Goal: Information Seeking & Learning: Learn about a topic

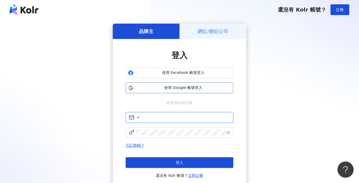
type input "**********"
click at [181, 86] on span "使用 Google 帳號登入" at bounding box center [183, 87] width 95 height 5
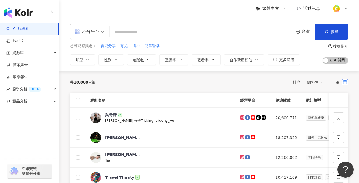
click at [130, 30] on input "search" at bounding box center [202, 32] width 180 height 10
paste input "**********"
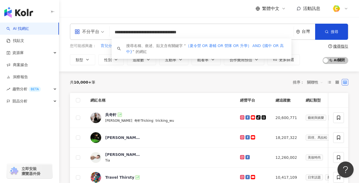
type input "**********"
click at [69, 52] on div "**********" at bounding box center [209, 44] width 300 height 41
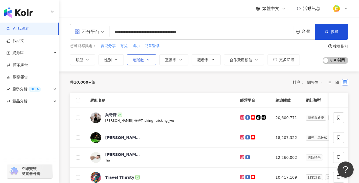
click at [141, 60] on span "追蹤數" at bounding box center [138, 60] width 11 height 4
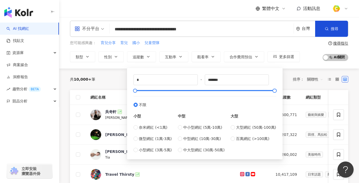
scroll to position [9, 0]
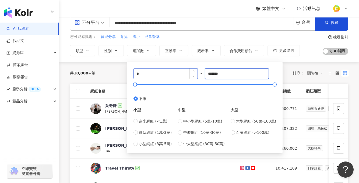
drag, startPoint x: 228, startPoint y: 72, endPoint x: 183, endPoint y: 71, distance: 44.7
click at [183, 71] on div "* - ******* 不限 小型 奈米網紅 (<1萬) 微型網紅 (1萬-3萬) 小型網紅 (3萬-5萬) 中型 中小型網紅 (5萬-10萬) 中型網紅 (…" at bounding box center [204, 107] width 143 height 79
type input "*"
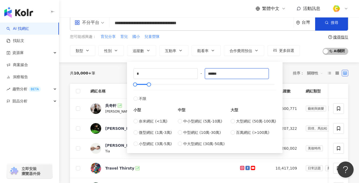
type input "******"
click at [118, 72] on div "共 10,000+ 筆 排序： 關聯性" at bounding box center [209, 73] width 278 height 9
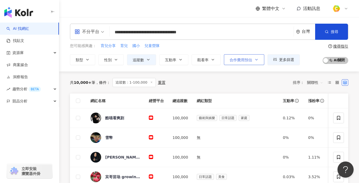
click at [239, 58] on span "合作費用預估" at bounding box center [240, 60] width 23 height 4
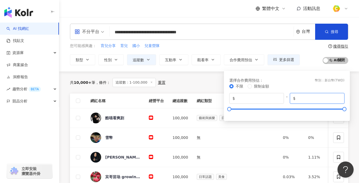
drag, startPoint x: 320, startPoint y: 97, endPoint x: 300, endPoint y: 95, distance: 20.5
click at [300, 95] on span "$ *******" at bounding box center [317, 98] width 55 height 11
type input "*****"
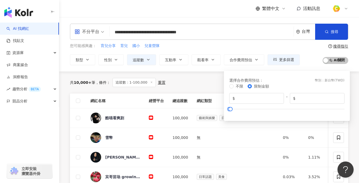
click at [301, 62] on div "您可能感興趣： 育兒分享 育兒 國小 兒童營隊 類型 性別 追蹤數 互動率 觀看率 合作費用預估 更多篩選 * - ****** 不限 小型 奈米網紅 (<1…" at bounding box center [209, 54] width 278 height 22
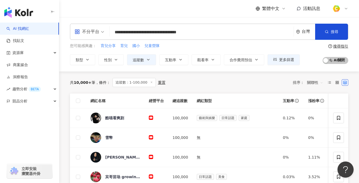
click at [301, 62] on div "您可能感興趣： 育兒分享 育兒 國小 兒童營隊 類型 性別 追蹤數 互動率 觀看率 合作費用預估 更多篩選 * - ****** 不限 小型 奈米網紅 (<1…" at bounding box center [209, 54] width 278 height 22
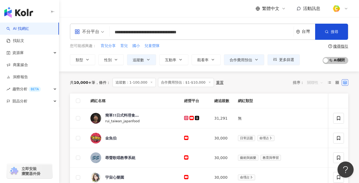
click at [318, 84] on span "關聯性" at bounding box center [315, 82] width 16 height 9
click at [314, 140] on div "關鍵字" at bounding box center [314, 139] width 13 height 6
click at [266, 84] on div "共 10,000+ 筆 條件 ： 追蹤數：1-100,000 合作費用預估：$1-$10,000 重置 排序： 關聯性" at bounding box center [209, 82] width 278 height 9
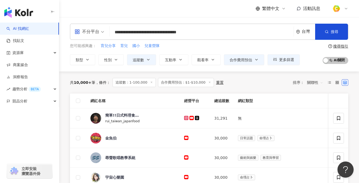
click at [260, 34] on input "**********" at bounding box center [202, 32] width 180 height 10
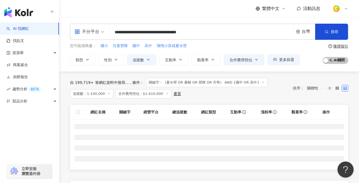
click at [316, 87] on span "關聯性" at bounding box center [315, 88] width 16 height 9
click at [313, 146] on div "關鍵字" at bounding box center [314, 145] width 13 height 6
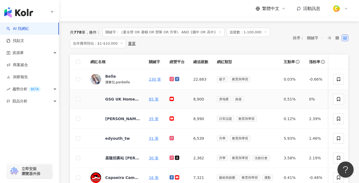
scroll to position [51, 0]
click at [109, 79] on div "潘黎兒,panbella" at bounding box center [117, 82] width 24 height 6
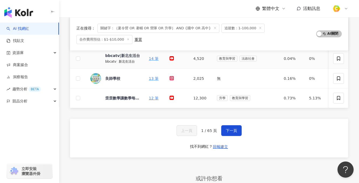
scroll to position [259, 0]
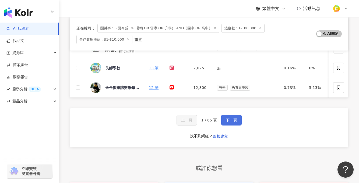
click at [226, 122] on span "下一頁" at bounding box center [231, 120] width 11 height 4
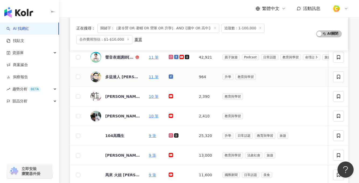
scroll to position [119, 0]
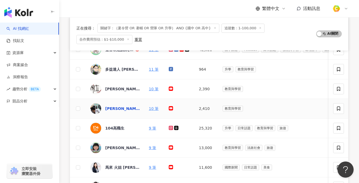
click at [111, 108] on div "李俊穎" at bounding box center [122, 108] width 35 height 5
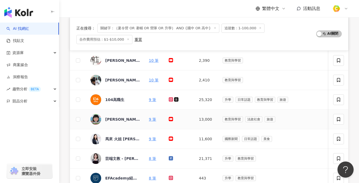
scroll to position [204, 0]
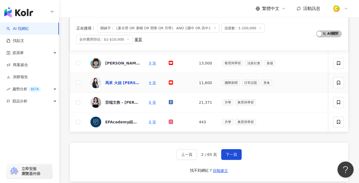
click at [129, 83] on div "馬來 火姐 Florence" at bounding box center [122, 82] width 35 height 5
click at [129, 103] on div "芸端文教 - 詹芸國文" at bounding box center [122, 102] width 35 height 5
click at [223, 156] on button "下一頁" at bounding box center [231, 154] width 20 height 11
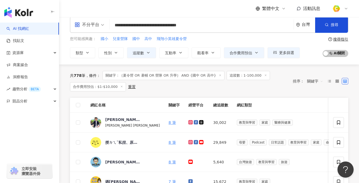
scroll to position [16, 0]
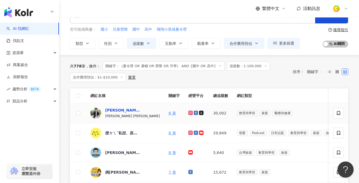
click at [110, 111] on div "李崇義" at bounding box center [122, 110] width 35 height 5
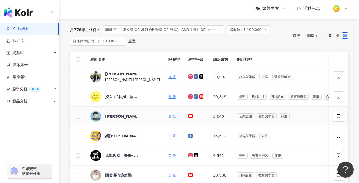
scroll to position [60, 0]
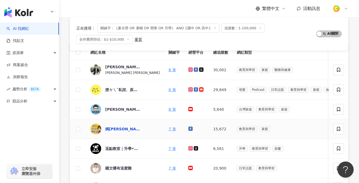
click at [126, 129] on div "媽咪老師聯絡簿" at bounding box center [122, 128] width 35 height 5
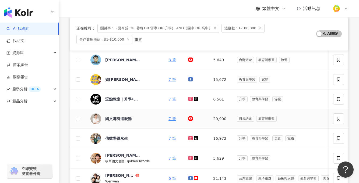
scroll to position [109, 0]
click at [121, 119] on div "國文哪有這麼難" at bounding box center [118, 118] width 26 height 5
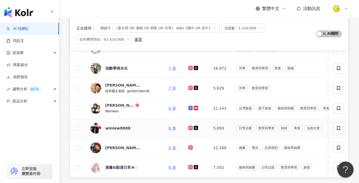
scroll to position [180, 0]
click at [115, 105] on div "Wenwen小姐和寶貝們" at bounding box center [119, 104] width 29 height 5
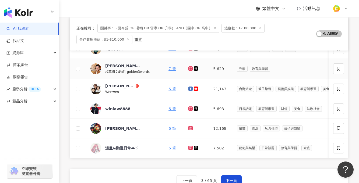
scroll to position [212, 0]
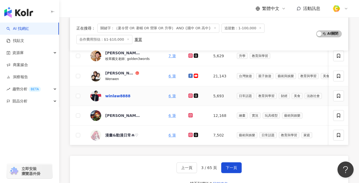
click at [115, 95] on div "winlaw8888" at bounding box center [117, 95] width 25 height 5
click at [223, 170] on button "下一頁" at bounding box center [231, 167] width 20 height 11
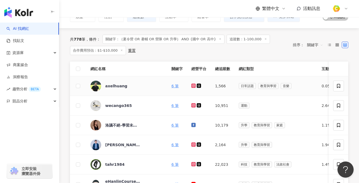
scroll to position [44, 0]
click at [126, 106] on div "wecango365" at bounding box center [118, 105] width 27 height 5
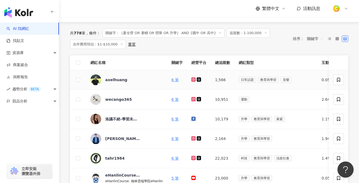
scroll to position [60, 0]
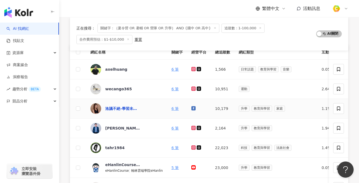
click at [135, 111] on div "洛議不絕-學習未來力" at bounding box center [122, 108] width 35 height 5
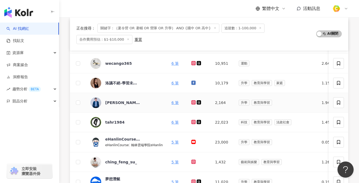
scroll to position [94, 0]
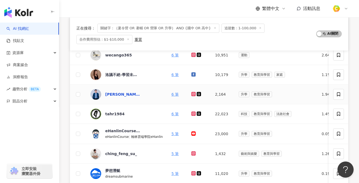
click at [112, 93] on div "蔡淇華" at bounding box center [122, 94] width 35 height 5
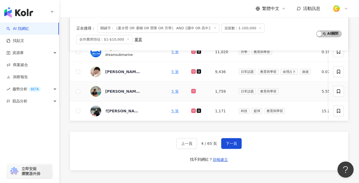
scroll to position [215, 0]
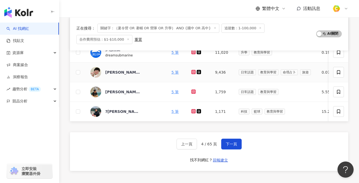
click at [130, 73] on span "王淑蓉Nia🫧" at bounding box center [122, 72] width 35 height 5
click at [231, 146] on span "下一頁" at bounding box center [231, 144] width 11 height 4
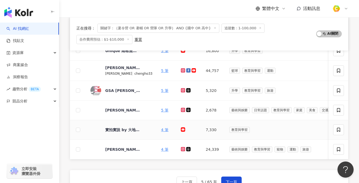
scroll to position [197, 0]
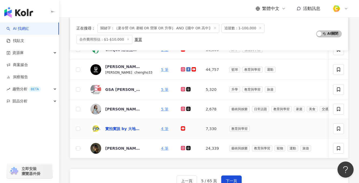
click at [127, 127] on div "實拍實說 by 大地海外升學 - View to Real by Dadi Education" at bounding box center [122, 128] width 35 height 5
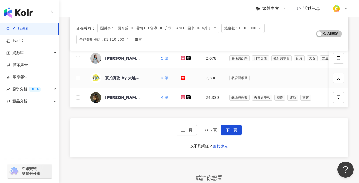
scroll to position [271, 0]
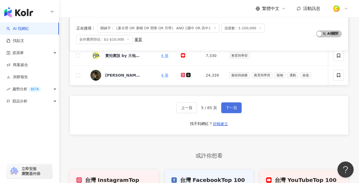
click at [237, 112] on button "下一頁" at bounding box center [231, 107] width 20 height 11
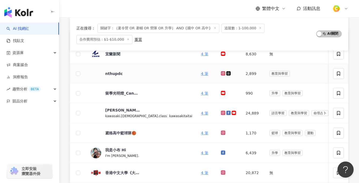
scroll to position [117, 0]
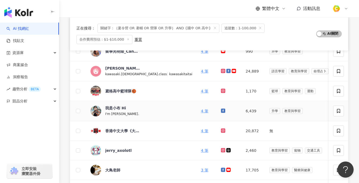
click at [121, 112] on div "I'm Kelsey." at bounding box center [122, 114] width 35 height 6
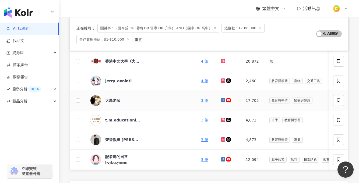
scroll to position [188, 0]
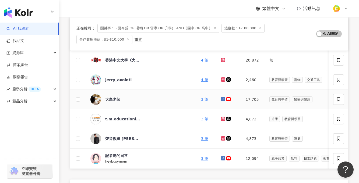
click at [125, 101] on span "大鳥老師" at bounding box center [122, 99] width 35 height 5
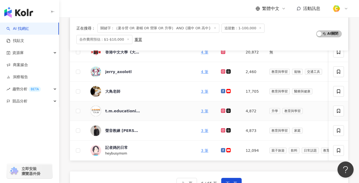
scroll to position [239, 0]
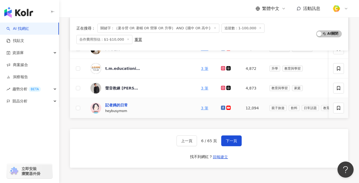
click at [121, 107] on div "記者媽的日常" at bounding box center [116, 104] width 23 height 5
click at [233, 146] on button "下一頁" at bounding box center [231, 141] width 20 height 11
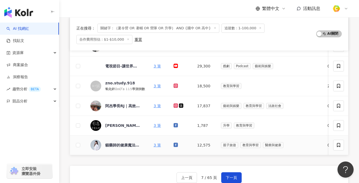
scroll to position [208, 0]
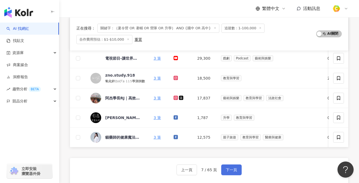
click at [233, 172] on button "下一頁" at bounding box center [231, 170] width 20 height 11
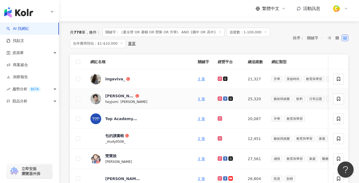
scroll to position [51, 0]
click at [115, 79] on div "ingaviva_" at bounding box center [115, 78] width 20 height 5
click at [114, 95] on div "冉竣文" at bounding box center [119, 95] width 29 height 5
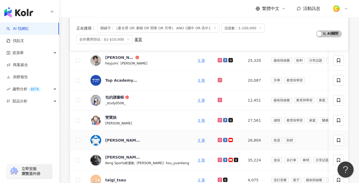
scroll to position [83, 0]
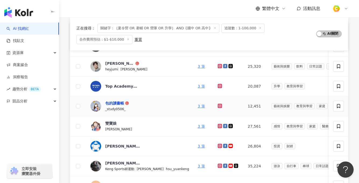
click at [113, 105] on div "包的讀書帳" at bounding box center [114, 103] width 19 height 5
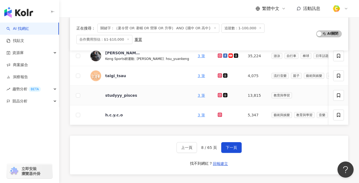
scroll to position [184, 0]
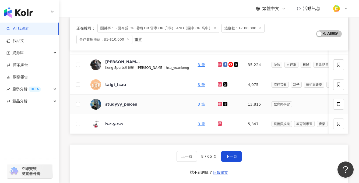
click at [139, 104] on span "studyyy_pisces" at bounding box center [122, 104] width 35 height 5
click at [224, 160] on button "下一頁" at bounding box center [231, 156] width 20 height 11
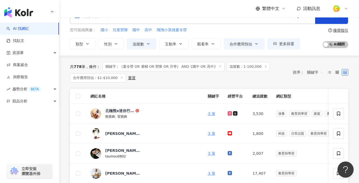
scroll to position [83, 0]
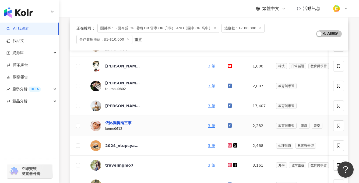
click at [121, 124] on div "依比鴨鴨兩三事" at bounding box center [118, 122] width 26 height 5
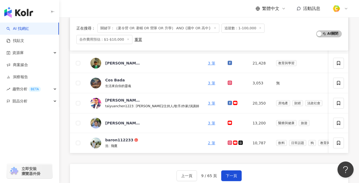
scroll to position [237, 0]
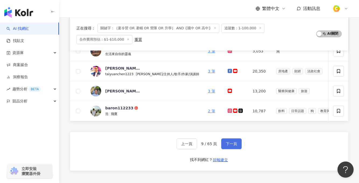
click at [227, 145] on button "下一頁" at bounding box center [231, 144] width 20 height 11
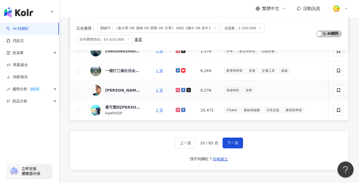
scroll to position [268, 0]
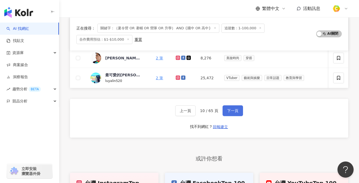
click at [237, 113] on span "下一頁" at bounding box center [232, 111] width 11 height 4
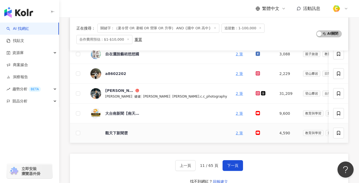
scroll to position [195, 0]
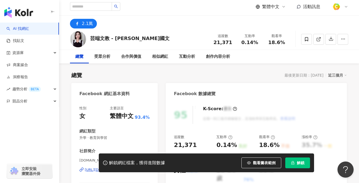
scroll to position [74, 0]
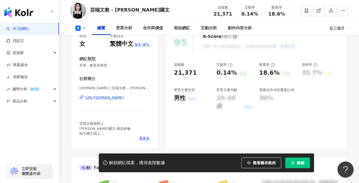
click at [124, 98] on div "[URL][DOMAIN_NAME]" at bounding box center [104, 97] width 39 height 5
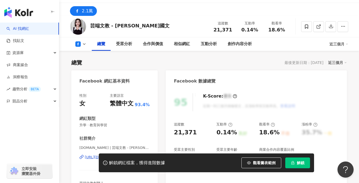
scroll to position [58, 0]
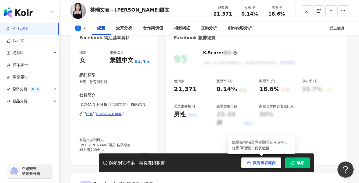
click at [250, 159] on button "觀看圖表範例" at bounding box center [261, 163] width 40 height 11
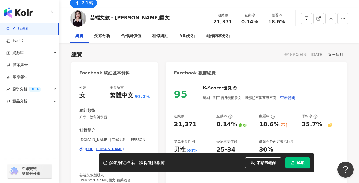
scroll to position [28, 0]
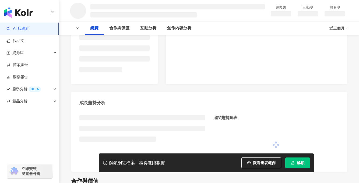
scroll to position [197, 0]
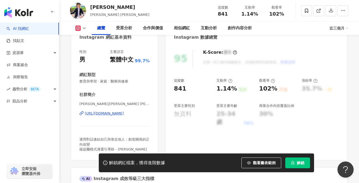
scroll to position [83, 0]
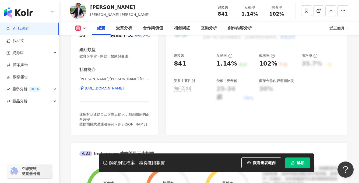
click at [116, 90] on div "https://www.instagram.com/cycharleslee/" at bounding box center [104, 88] width 39 height 5
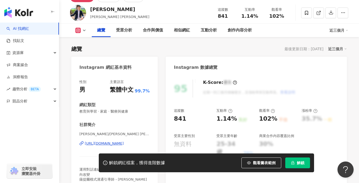
scroll to position [0, 0]
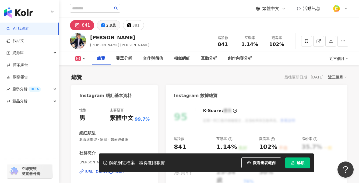
click at [102, 28] on button "2.9萬" at bounding box center [108, 25] width 23 height 10
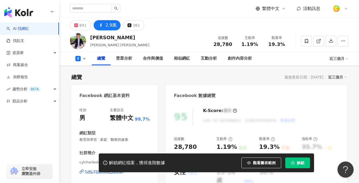
click at [109, 24] on div "2.9萬" at bounding box center [110, 26] width 11 height 8
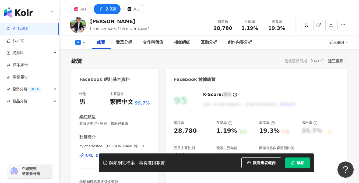
click at [89, 157] on div "解鎖網紅檔案，獲得進階數據 觀看圖表範例 解鎖" at bounding box center [179, 163] width 359 height 19
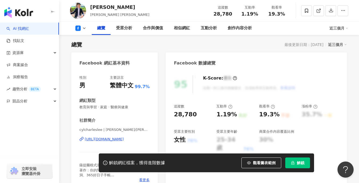
click at [107, 139] on div "https://www.facebook.com/103701182092044" at bounding box center [104, 139] width 39 height 5
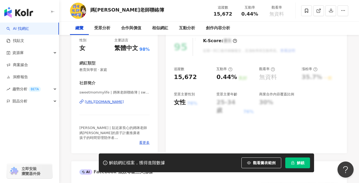
scroll to position [73, 0]
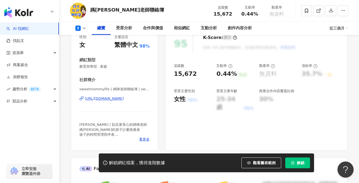
click at [116, 99] on div "https://www.facebook.com/889389367783175" at bounding box center [104, 98] width 39 height 5
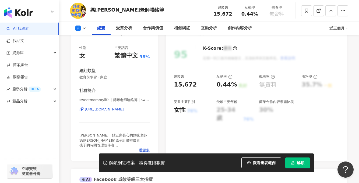
scroll to position [62, 0]
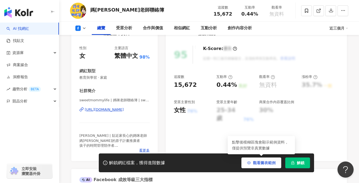
click at [249, 161] on icon "button" at bounding box center [249, 163] width 4 height 4
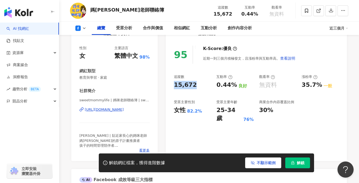
drag, startPoint x: 173, startPoint y: 84, endPoint x: 195, endPoint y: 84, distance: 21.5
click at [195, 84] on div "95 K-Score : 優良 近期一到三個月積極發文，且漲粉率與互動率高。 查看說明 追蹤數 15,672 互動率 0.44% 良好 觀看率 無資料 漲粉率…" at bounding box center [256, 100] width 181 height 121
copy div "15,672"
drag, startPoint x: 215, startPoint y: 83, endPoint x: 234, endPoint y: 83, distance: 19.4
click at [234, 83] on div "追蹤數 15,672 互動率 0.44% 良好 觀看率 無資料 漲粉率 35.7% 一般 受眾主要性別 女性 82.2% 受眾主要年齡 25-34 歲 76%…" at bounding box center [256, 99] width 165 height 48
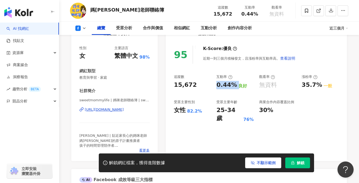
copy div "0.44%"
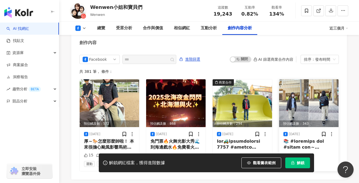
scroll to position [1472, 0]
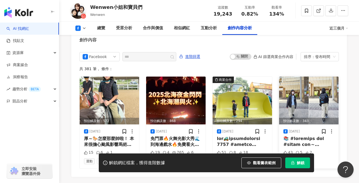
click at [311, 138] on div at bounding box center [308, 142] width 51 height 12
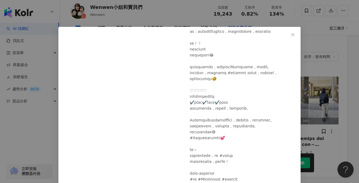
scroll to position [190, 0]
click at [329, 78] on div "Wenwen小姐和寶貝們 [DATE] 43 5 2 查看原始貼文" at bounding box center [179, 91] width 359 height 183
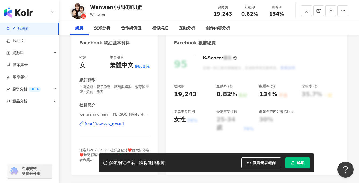
scroll to position [76, 0]
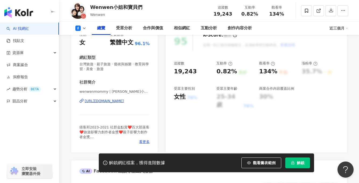
click at [113, 100] on div "[URL][DOMAIN_NAME]" at bounding box center [104, 101] width 39 height 5
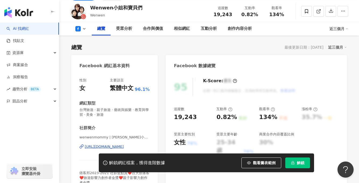
scroll to position [30, 0]
drag, startPoint x: 146, startPoint y: 8, endPoint x: 88, endPoint y: 8, distance: 57.6
click at [88, 8] on div "Wenwen小姐和寶貝們 Wenwen 追蹤數 19,243 互動率 0.82% 觀看率 134%" at bounding box center [209, 11] width 300 height 21
copy div "Wenwen小姐和寶貝們"
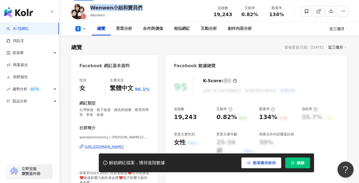
click at [252, 159] on button "觀看圖表範例" at bounding box center [261, 163] width 40 height 11
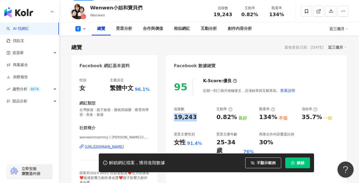
drag, startPoint x: 174, startPoint y: 117, endPoint x: 196, endPoint y: 116, distance: 21.8
click at [196, 116] on div "19,243" at bounding box center [192, 117] width 37 height 8
copy div "19,243"
drag, startPoint x: 216, startPoint y: 115, endPoint x: 233, endPoint y: 115, distance: 16.7
click at [233, 115] on div "0.82%" at bounding box center [226, 117] width 20 height 8
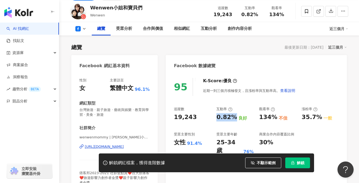
copy div "0.82%"
drag, startPoint x: 259, startPoint y: 117, endPoint x: 272, endPoint y: 117, distance: 13.2
click at [272, 117] on div "134%" at bounding box center [268, 117] width 18 height 8
copy div "134%"
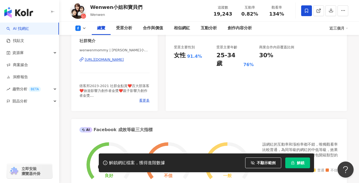
scroll to position [0, 0]
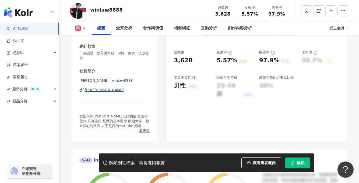
click at [122, 91] on div "[URL][DOMAIN_NAME]" at bounding box center [104, 90] width 39 height 5
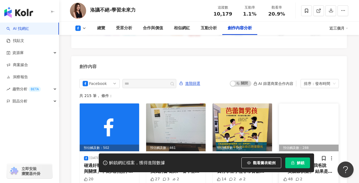
scroll to position [1452, 0]
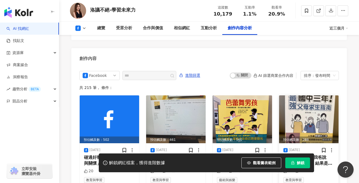
click at [305, 95] on img at bounding box center [308, 119] width 59 height 48
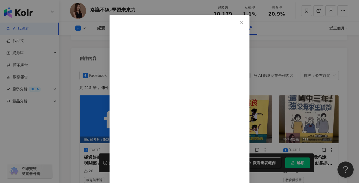
scroll to position [13, 0]
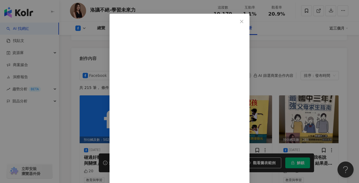
click at [346, 65] on div "洛議不絕-學習未來力 2025/8/8 我剛打回家要跟我爸說「父親節快樂」 結果是我妹接的。 我妹說：你父親常常不帶手機出門 我父親秉持著男孩的始終如一 出門…" at bounding box center [179, 91] width 359 height 183
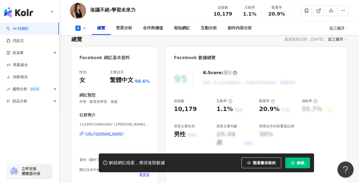
scroll to position [39, 0]
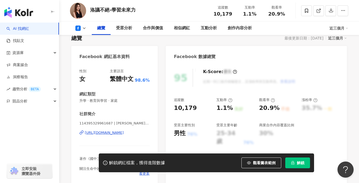
click at [124, 133] on div "https://www.facebook.com/114395329961687" at bounding box center [104, 132] width 39 height 5
drag, startPoint x: 112, startPoint y: 9, endPoint x: 144, endPoint y: 10, distance: 32.3
click at [144, 10] on div "洛議不絕-學習未來力 追蹤數 10,179 互動率 1.1% 觀看率 20.9%" at bounding box center [209, 10] width 300 height 21
copy div "洛議不絕-學習未來力"
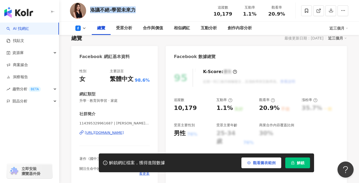
click at [262, 159] on button "觀看圖表範例" at bounding box center [261, 163] width 40 height 11
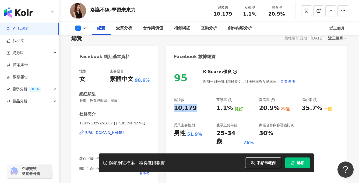
drag, startPoint x: 173, startPoint y: 108, endPoint x: 195, endPoint y: 108, distance: 21.8
click at [195, 108] on div "95 K-Score : 優良 近期一到三個月積極發文，且漲粉率與互動率高。 查看說明 追蹤數 10,179 互動率 1.1% 良好 觀看率 20.9% 不佳…" at bounding box center [256, 123] width 181 height 121
copy div "10,179"
drag, startPoint x: 212, startPoint y: 108, endPoint x: 230, endPoint y: 109, distance: 17.8
click at [230, 109] on div "追蹤數 10,179 互動率 1.1% 良好 觀看率 20.9% 不佳 漲粉率 35.7% 一般 受眾主要性別 男性 51.9% 受眾主要年齡 25-34 歲…" at bounding box center [256, 122] width 165 height 48
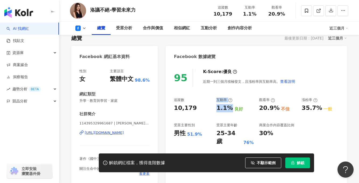
click at [213, 112] on div "追蹤數 10,179 互動率 1.1% 良好 觀看率 20.9% 不佳 漲粉率 35.7% 一般 受眾主要性別 男性 51.9% 受眾主要年齡 25-34 歲…" at bounding box center [256, 122] width 165 height 48
drag, startPoint x: 217, startPoint y: 109, endPoint x: 229, endPoint y: 109, distance: 12.1
click at [229, 109] on div "1.1%" at bounding box center [224, 108] width 16 height 8
copy div "1.1%"
drag, startPoint x: 257, startPoint y: 106, endPoint x: 275, endPoint y: 108, distance: 18.1
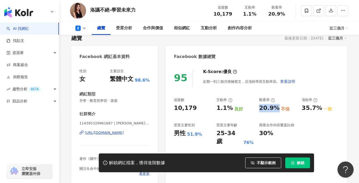
click at [275, 108] on div "追蹤數 10,179 互動率 1.1% 良好 觀看率 20.9% 不佳 漲粉率 35.7% 一般 受眾主要性別 男性 51.9% 受眾主要年齡 25-34 歲…" at bounding box center [256, 122] width 165 height 48
copy div "20.9%"
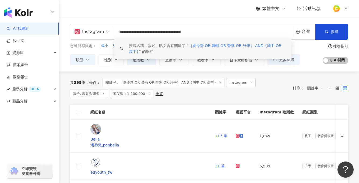
click at [125, 33] on input "**********" at bounding box center [203, 32] width 175 height 10
drag, startPoint x: 251, startPoint y: 31, endPoint x: 84, endPoint y: 29, distance: 167.1
click at [84, 29] on div "**********" at bounding box center [209, 32] width 278 height 16
paste input "search"
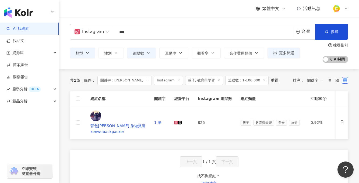
click at [95, 29] on div "Instagram" at bounding box center [89, 31] width 29 height 9
type input "***"
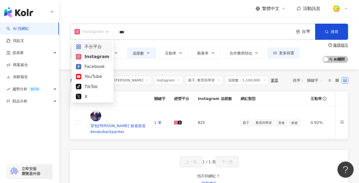
click at [88, 45] on div "不分平台" at bounding box center [92, 46] width 33 height 7
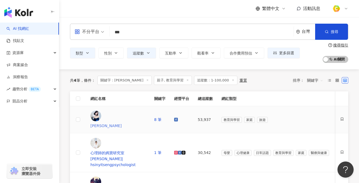
click at [113, 123] on div "劉中薇" at bounding box center [117, 126] width 55 height 6
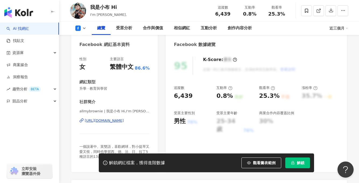
scroll to position [52, 0]
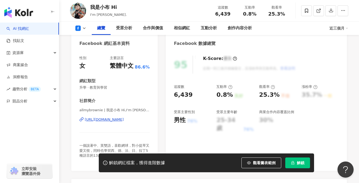
click at [124, 120] on div "https://www.facebook.com/326056770799656" at bounding box center [104, 119] width 39 height 5
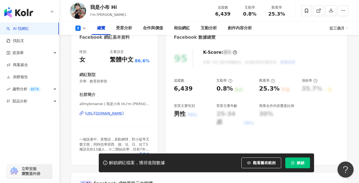
scroll to position [66, 0]
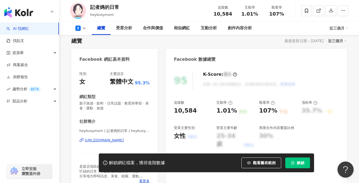
scroll to position [44, 0]
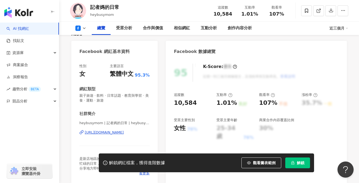
click at [122, 132] on div "https://www.facebook.com/109066150739666" at bounding box center [104, 132] width 39 height 5
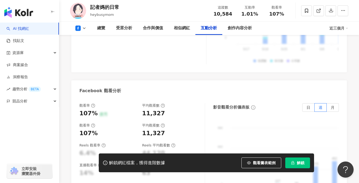
scroll to position [622, 0]
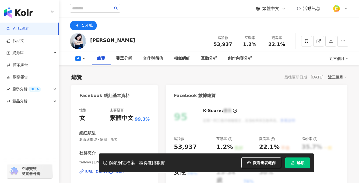
click at [256, 165] on button "觀看圖表範例" at bounding box center [261, 163] width 40 height 11
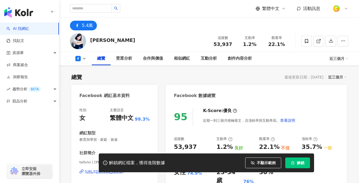
scroll to position [35, 0]
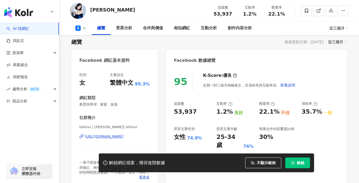
drag, startPoint x: 229, startPoint y: 110, endPoint x: 214, endPoint y: 112, distance: 14.4
click at [229, 110] on div "1.2%" at bounding box center [224, 112] width 16 height 8
click at [202, 112] on div "追蹤數 53,937 互動率 1.2% 良好 觀看率 22.1% 不佳 漲粉率 35.7% 一般 受眾主要性別 女性 74.9% 受眾主要年齡 25-34 歲…" at bounding box center [256, 125] width 165 height 48
click at [231, 112] on div "1.2% 良好" at bounding box center [234, 112] width 37 height 8
click at [230, 113] on div "1.2% 良好" at bounding box center [234, 112] width 37 height 8
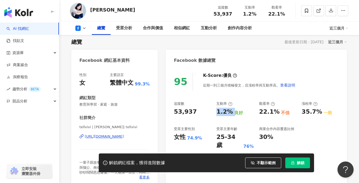
scroll to position [0, 0]
drag, startPoint x: 231, startPoint y: 113, endPoint x: 214, endPoint y: 111, distance: 16.2
click at [214, 111] on div "追蹤數 53,937 互動率 1.2% 良好 觀看率 22.1% 不佳 漲粉率 35.7% 一般 受眾主要性別 女性 74.9% 受眾主要年齡 25-34 歲…" at bounding box center [256, 125] width 165 height 48
copy div "1.2%"
drag, startPoint x: 260, startPoint y: 111, endPoint x: 275, endPoint y: 111, distance: 15.3
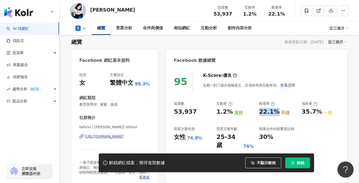
click at [275, 111] on div "22.1%" at bounding box center [269, 112] width 20 height 8
copy div "22.1%"
